Goal: Task Accomplishment & Management: Use online tool/utility

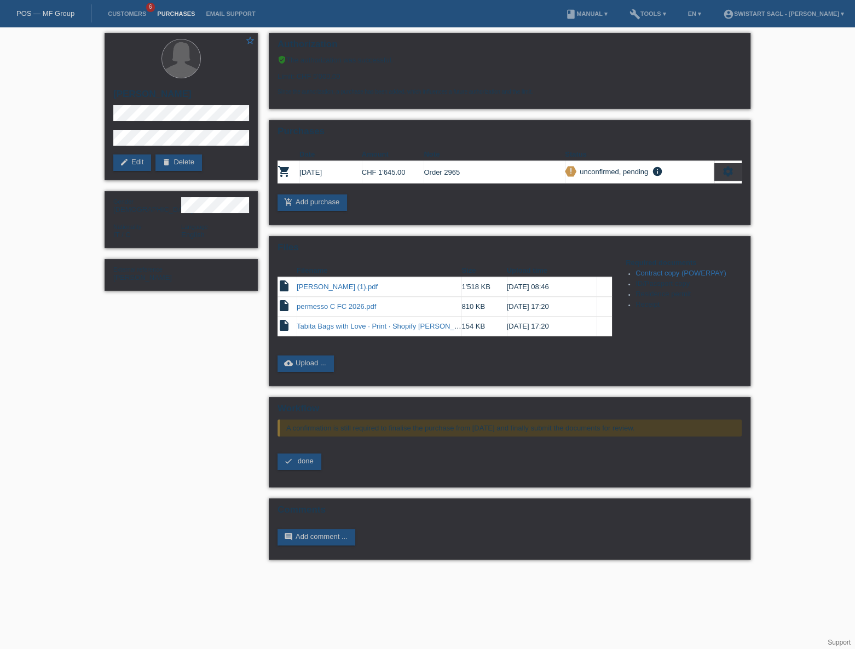
click at [180, 16] on link "Purchases" at bounding box center [176, 13] width 49 height 7
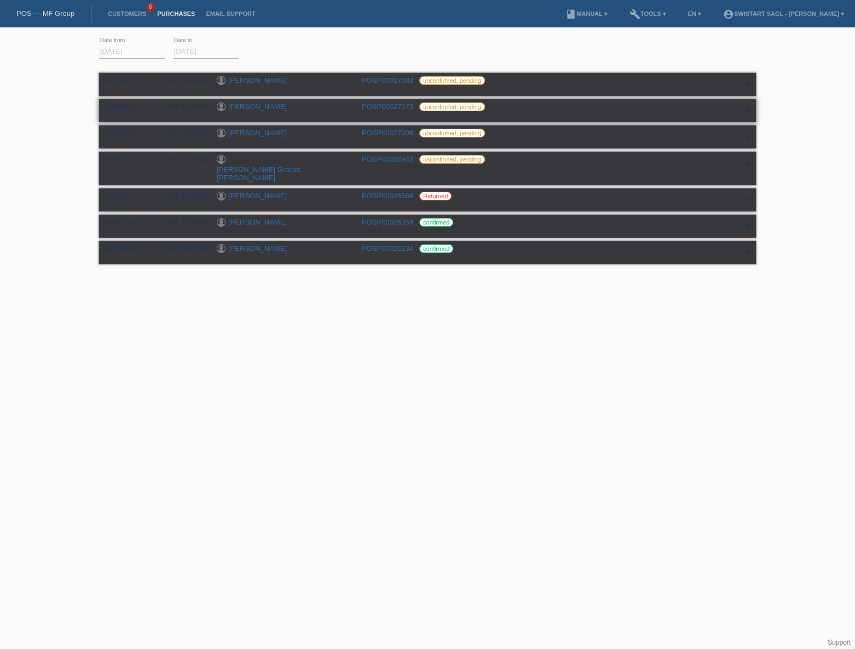
click at [249, 106] on link "[PERSON_NAME]" at bounding box center [257, 106] width 59 height 8
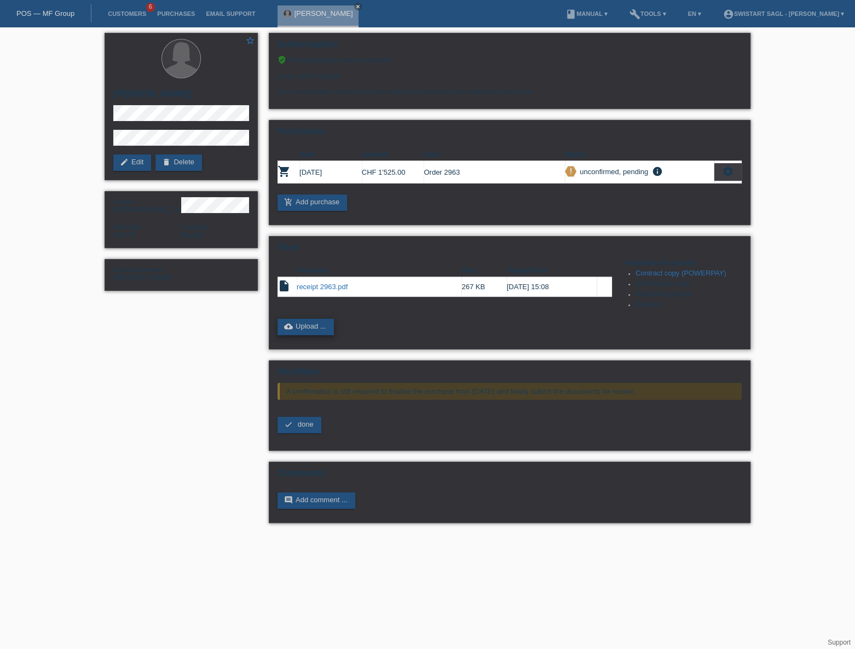
click at [319, 324] on link "cloud_upload Upload ..." at bounding box center [306, 327] width 56 height 16
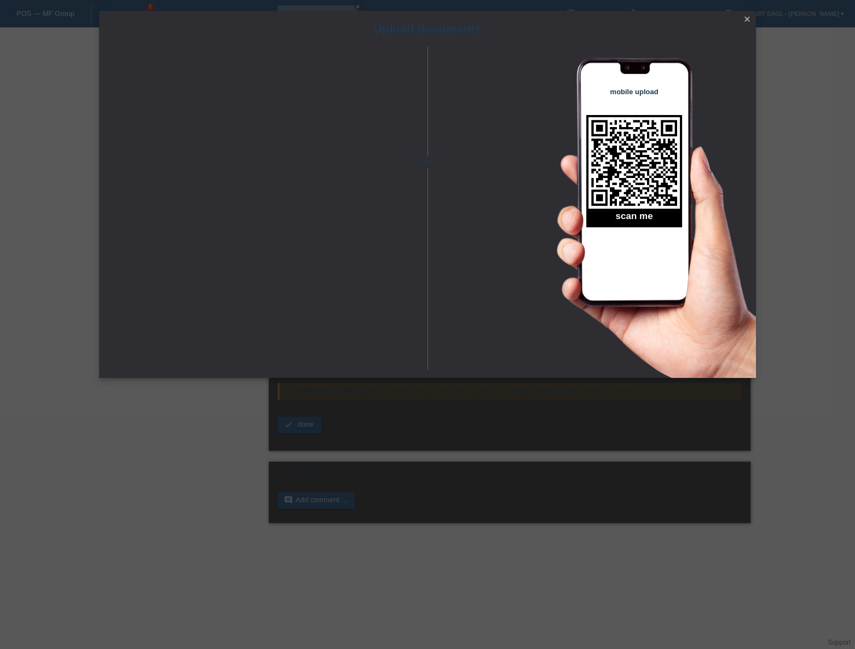
click at [395, 550] on div "Upload documents or mobile upload scan me close" at bounding box center [427, 324] width 855 height 649
click at [138, 433] on div "Upload documents or mobile upload scan me close" at bounding box center [427, 324] width 855 height 649
click at [750, 22] on icon "close" at bounding box center [747, 19] width 9 height 9
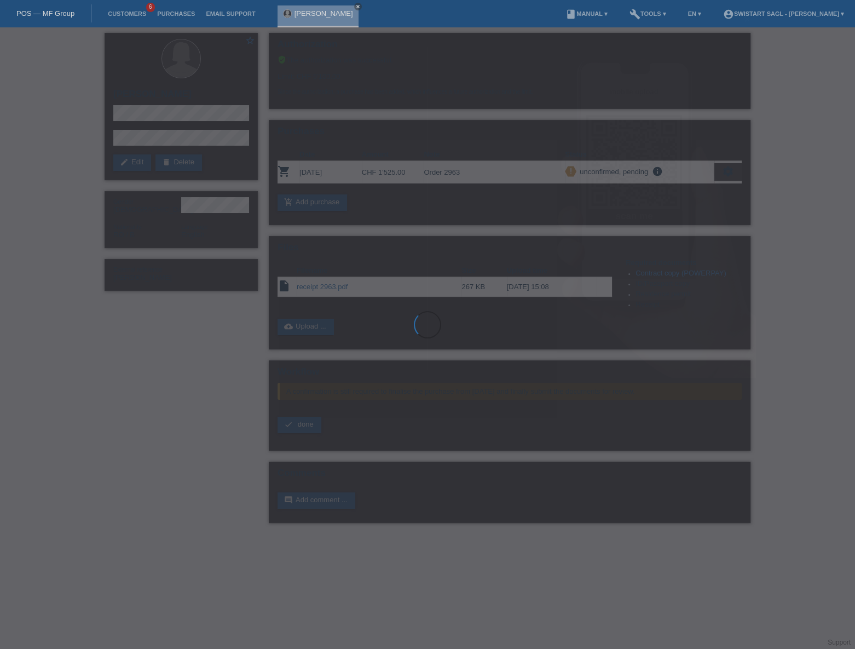
click at [818, 121] on div "Upload documents or mobile upload scan me close" at bounding box center [427, 324] width 855 height 649
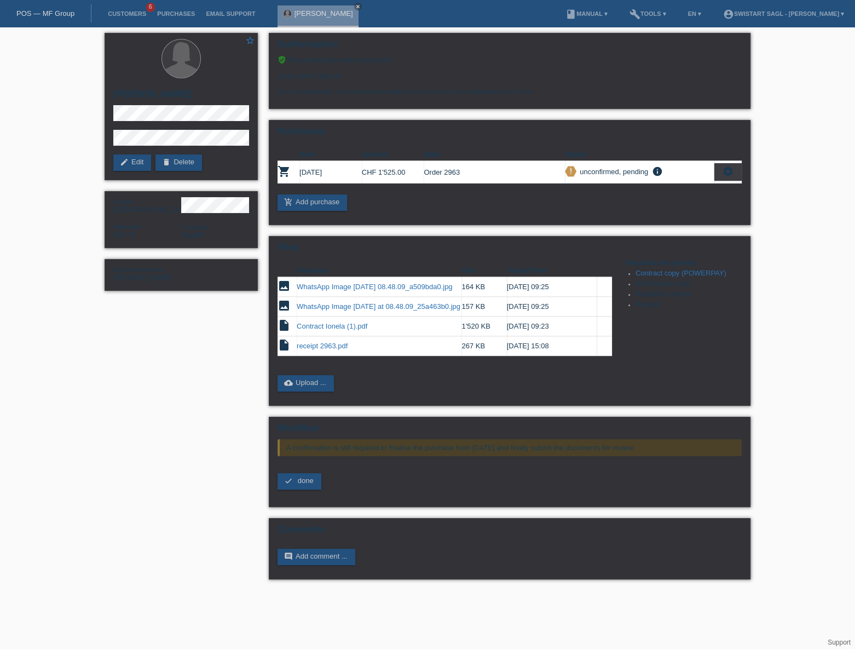
click at [813, 147] on div "star_border [PERSON_NAME] edit Edit delete Delete Gender [DEMOGRAPHIC_DATA] Nat…" at bounding box center [427, 308] width 855 height 563
